Goal: Obtain resource: Download file/media

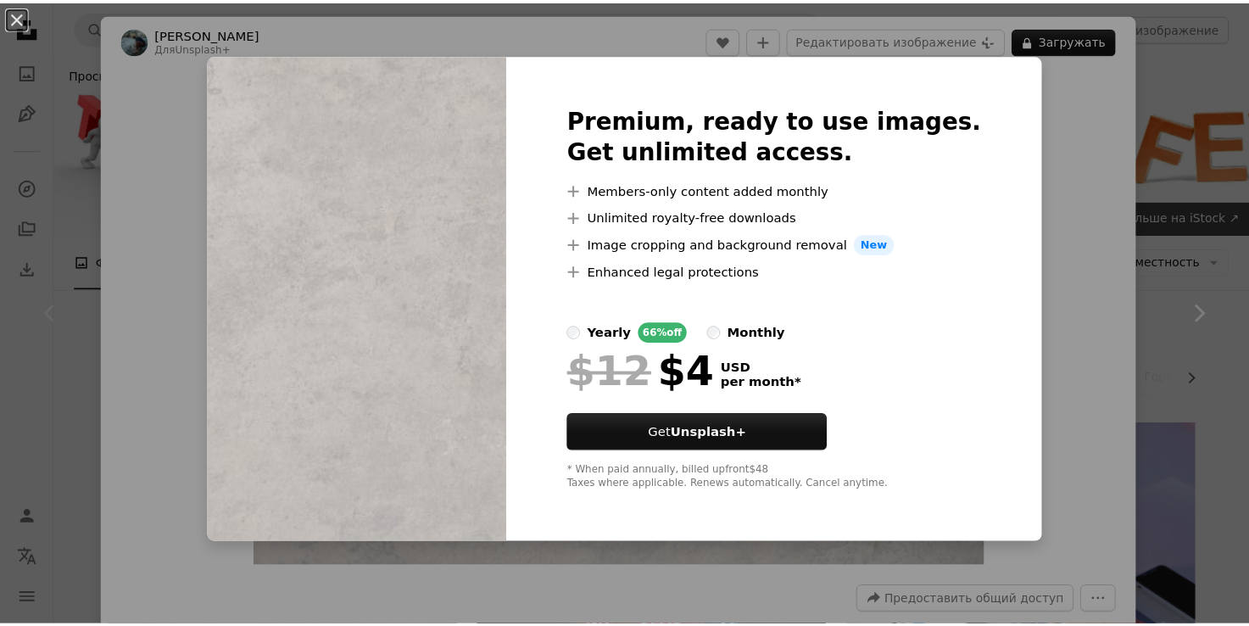
scroll to position [202, 0]
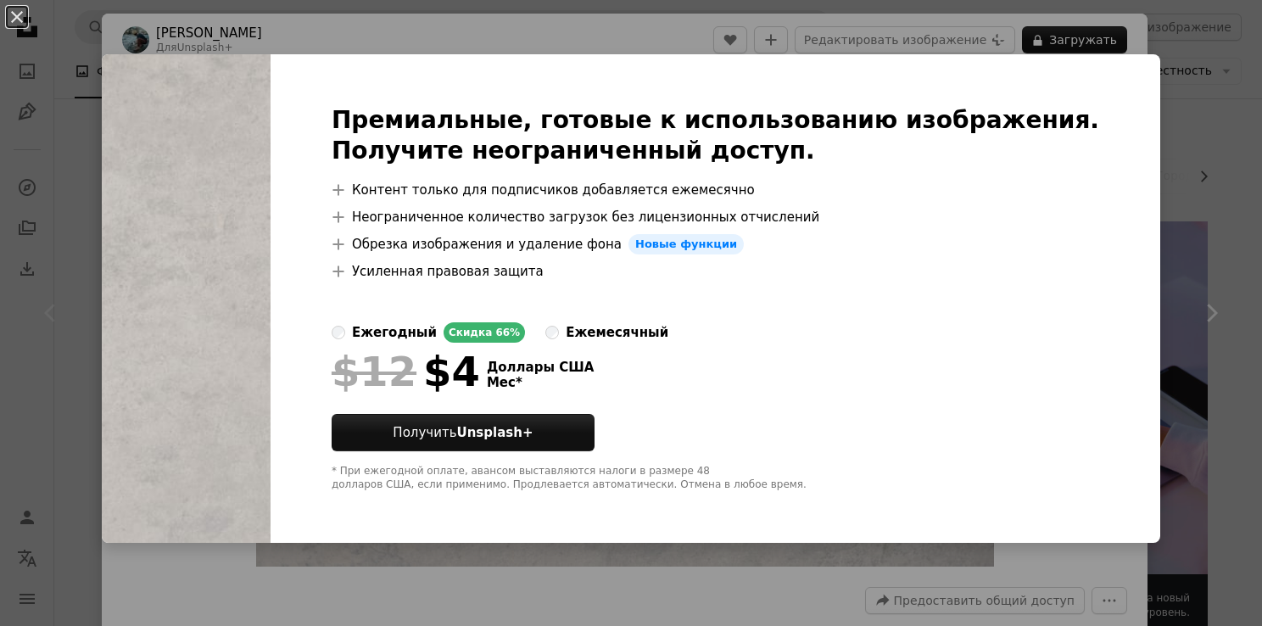
click at [943, 33] on div "An X shape Премиальные, готовые к использованию изображения. Получите неогранич…" at bounding box center [631, 313] width 1262 height 626
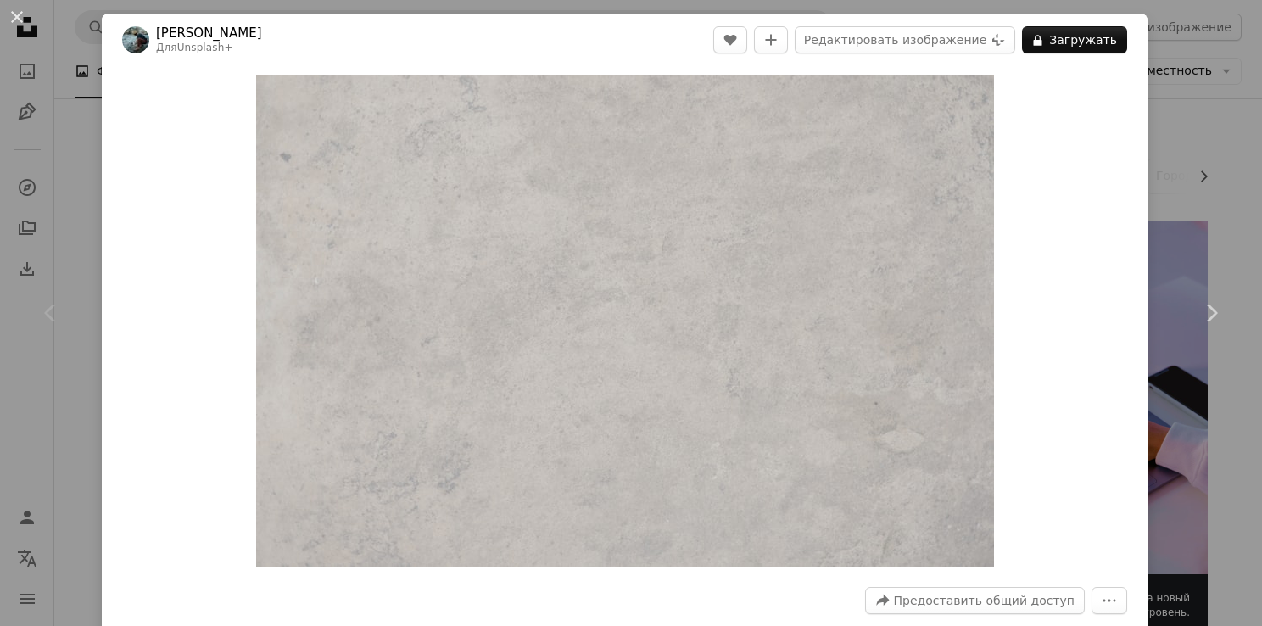
click at [1151, 53] on div "An X shape Chevron left Chevron right [PERSON_NAME] Для Unsplash+ A heart A plu…" at bounding box center [631, 313] width 1262 height 626
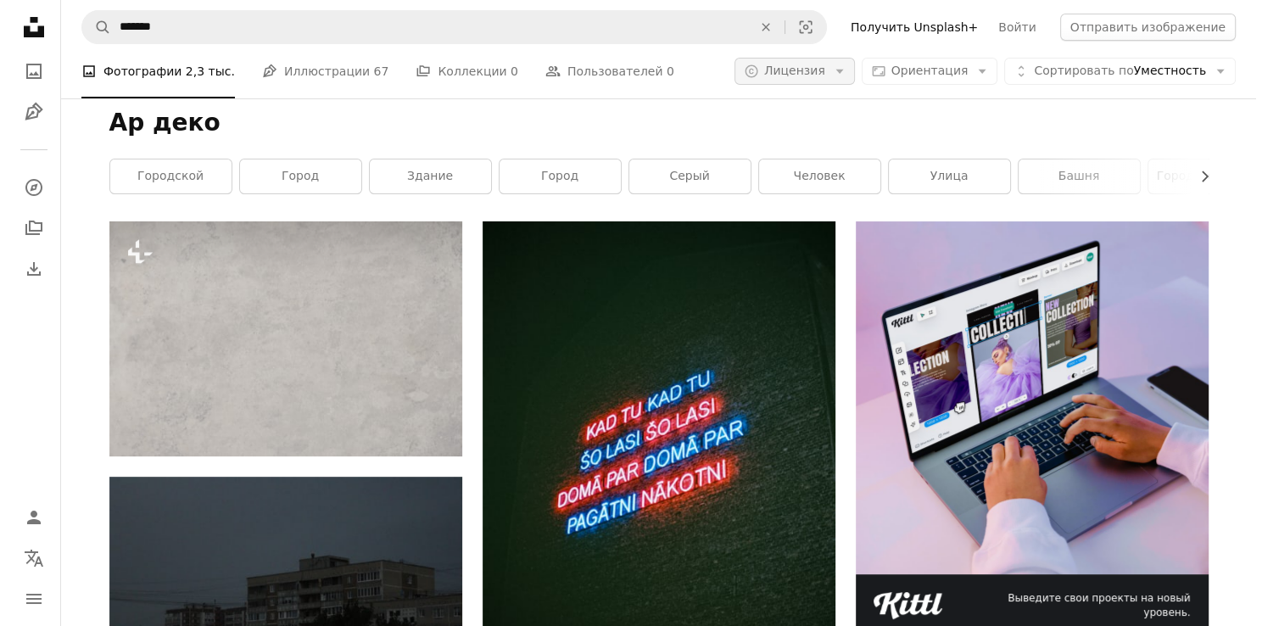
scroll to position [202, 0]
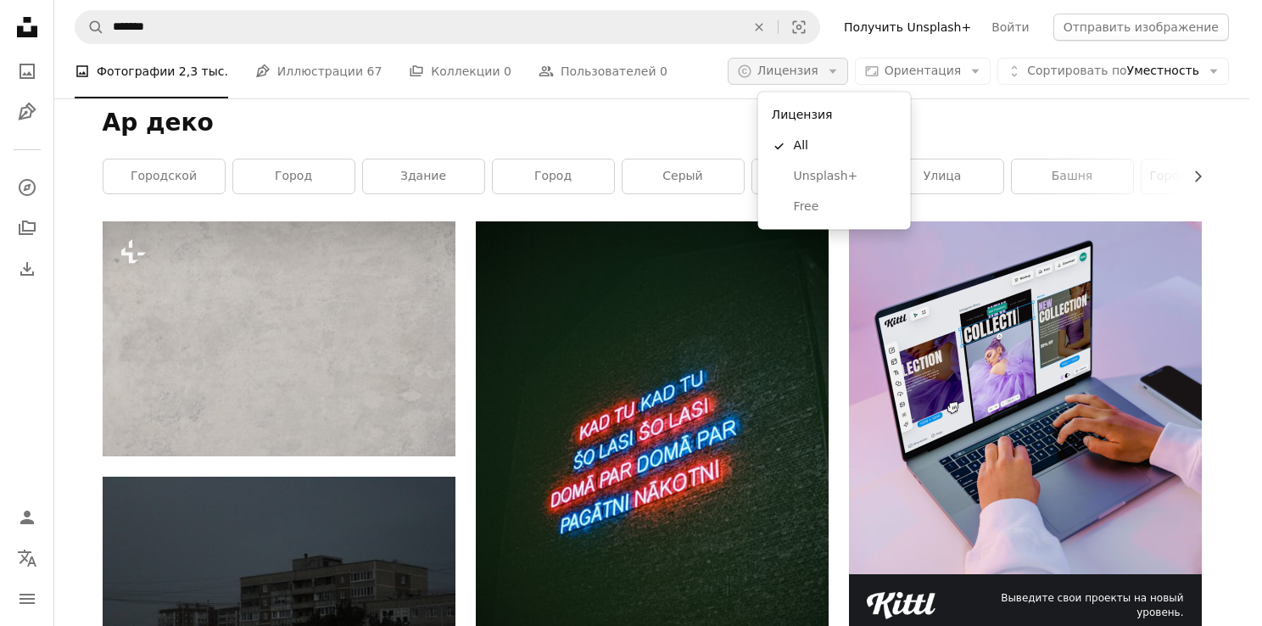
click at [841, 74] on icon "Arrow down" at bounding box center [832, 71] width 15 height 15
click at [831, 202] on span "Свободный" at bounding box center [845, 206] width 103 height 17
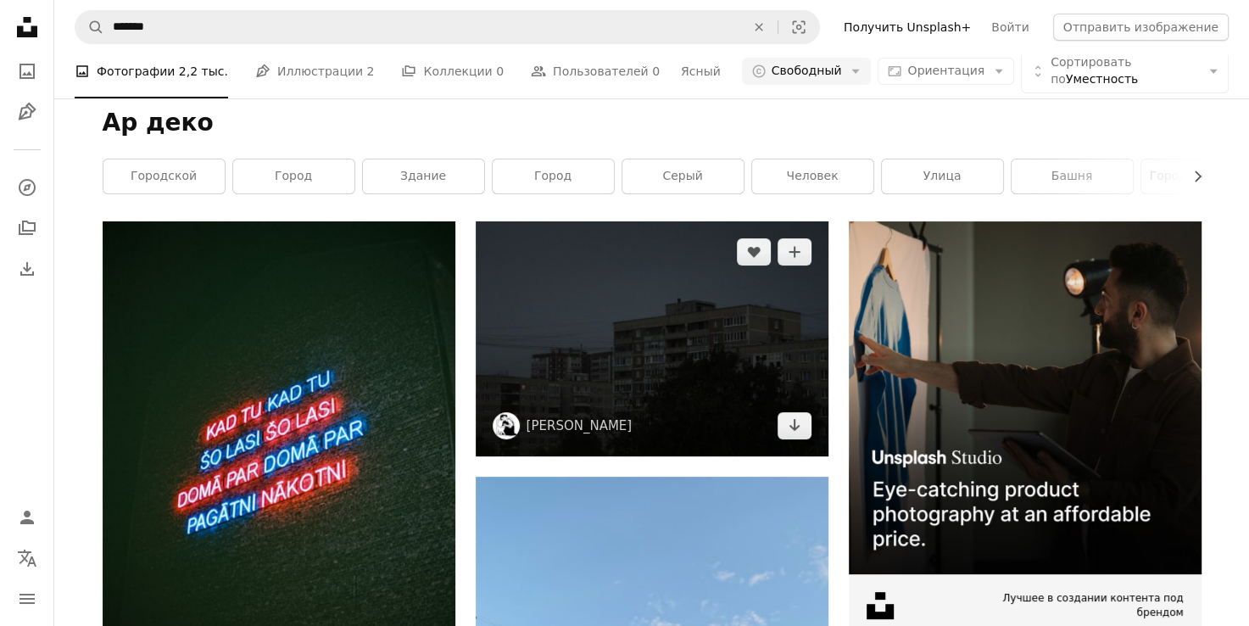
scroll to position [1977, 0]
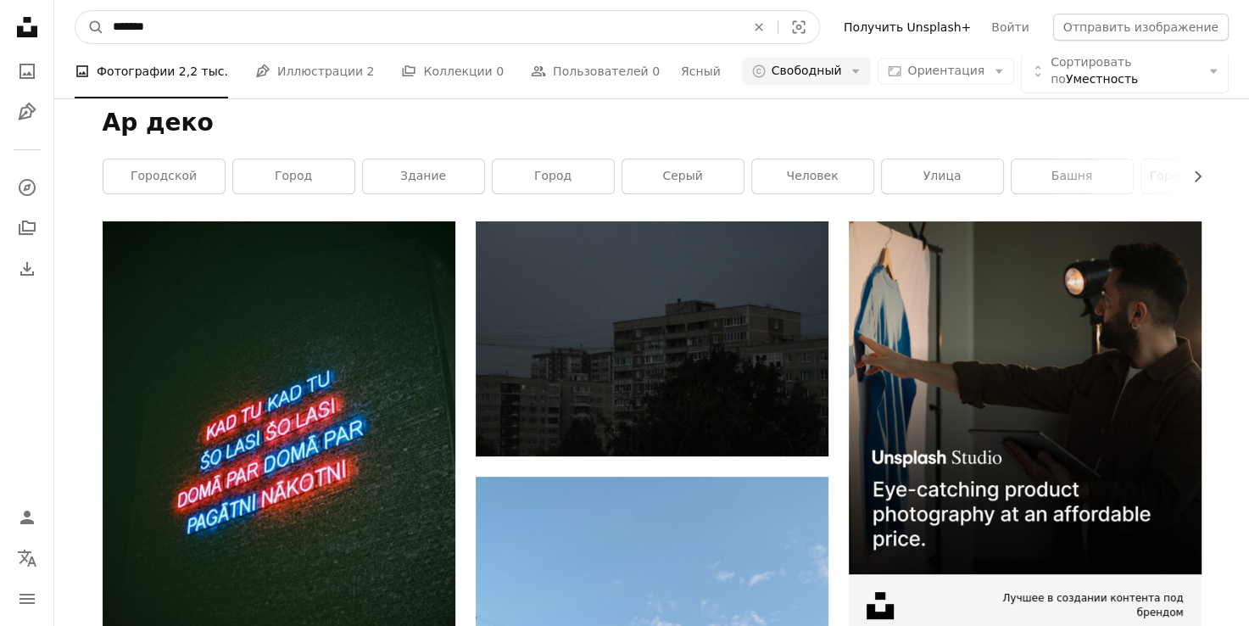
drag, startPoint x: 254, startPoint y: 38, endPoint x: 127, endPoint y: 26, distance: 126.9
click at [127, 26] on input "*******" at bounding box center [422, 27] width 636 height 32
type input "*******"
click button "A magnifying glass" at bounding box center [89, 27] width 29 height 32
